Goal: Transaction & Acquisition: Download file/media

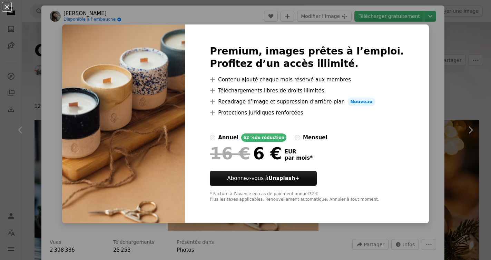
scroll to position [6548, 0]
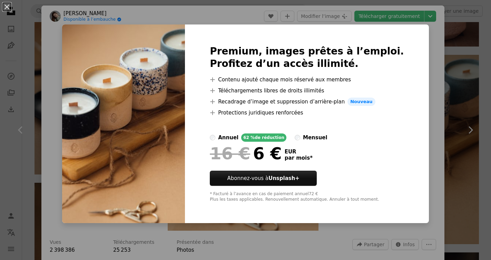
click at [406, 73] on div "Premium, images prêtes à l’emploi. Profitez d’un accès illimité. A plus sign Co…" at bounding box center [307, 124] width 244 height 199
click at [398, 24] on div "An X shape Premium, images prêtes à l’emploi. Profitez d’un accès illimité. A p…" at bounding box center [245, 130] width 491 height 260
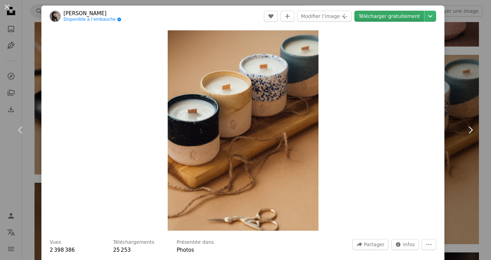
click at [400, 18] on link "Télécharger gratuitement" at bounding box center [390, 16] width 70 height 11
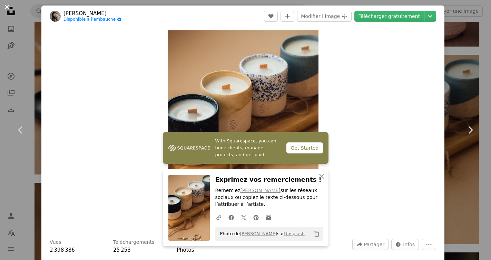
click at [7, 6] on button "An X shape" at bounding box center [7, 7] width 8 height 8
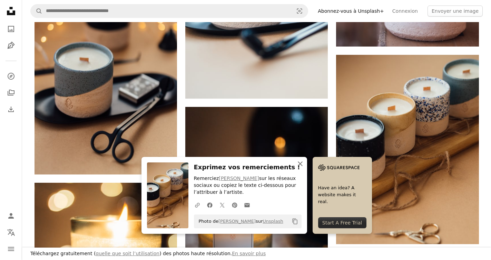
click at [301, 163] on icon "button" at bounding box center [300, 164] width 5 height 5
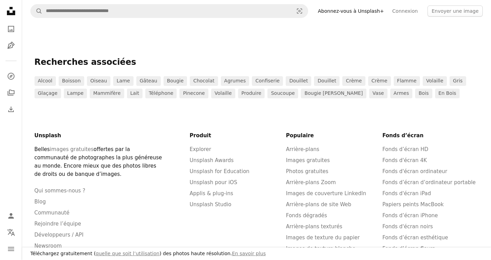
scroll to position [8494, 0]
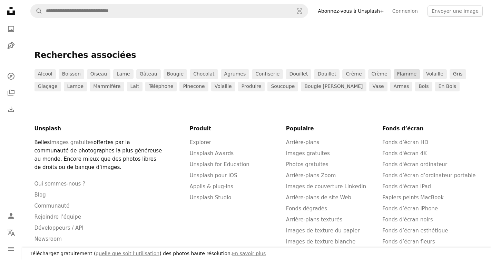
click at [394, 73] on link "flamme" at bounding box center [407, 74] width 26 height 10
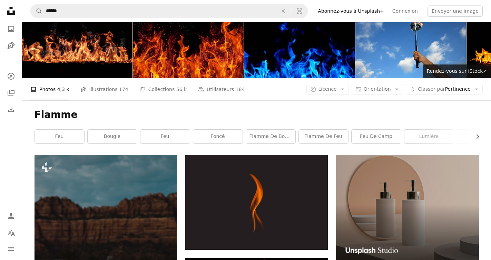
scroll to position [2, 0]
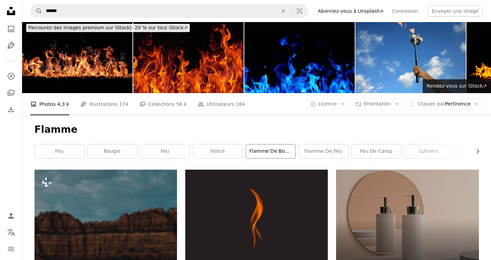
click at [267, 152] on link "flamme de bougie" at bounding box center [270, 152] width 49 height 14
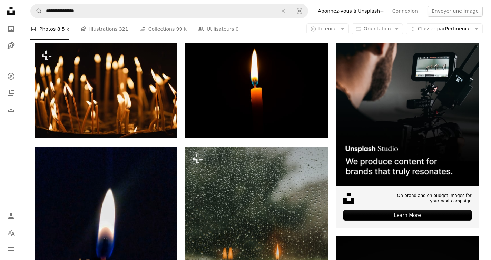
scroll to position [120, 0]
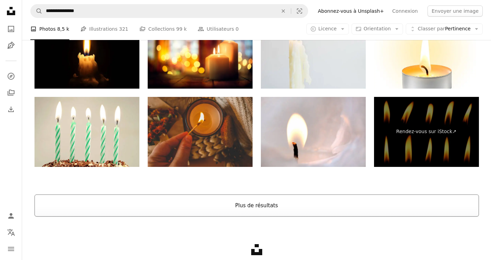
click at [174, 205] on button "Plus de résultats" at bounding box center [257, 206] width 445 height 22
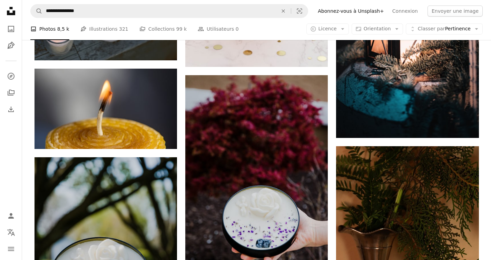
scroll to position [4967, 0]
